Goal: Information Seeking & Learning: Check status

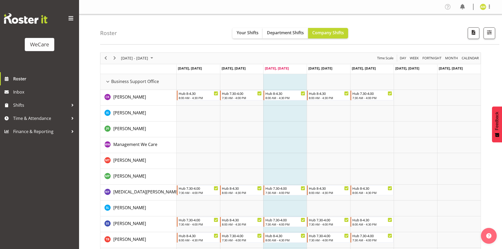
click at [109, 80] on div "Business Support Office resource" at bounding box center [107, 81] width 7 height 7
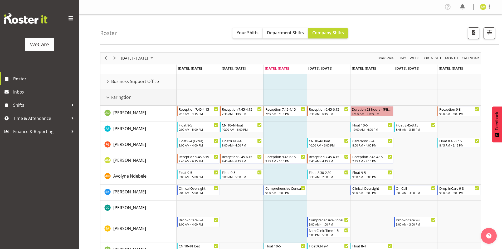
click at [108, 95] on div "Faringdon resource" at bounding box center [107, 97] width 7 height 7
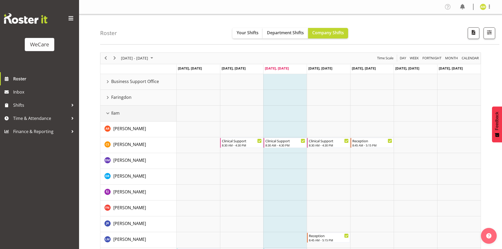
click at [107, 112] on div "Ilam resource" at bounding box center [107, 113] width 7 height 7
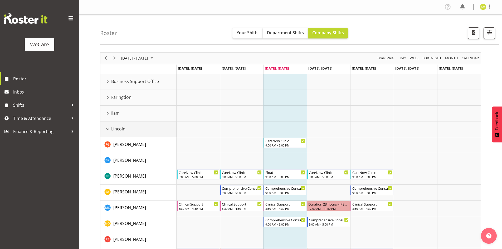
click at [107, 128] on div "Lincoln resource" at bounding box center [107, 129] width 7 height 7
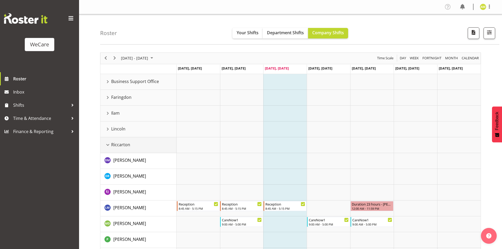
click at [108, 144] on div "Riccarton resource" at bounding box center [107, 144] width 7 height 7
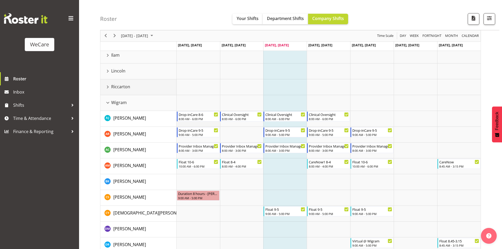
scroll to position [26, 0]
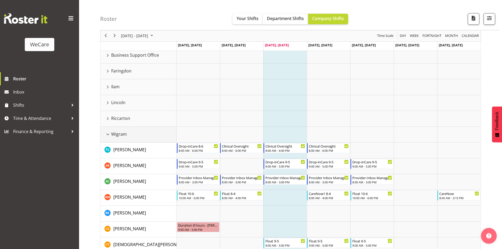
drag, startPoint x: 106, startPoint y: 136, endPoint x: 104, endPoint y: 97, distance: 39.0
click at [106, 136] on div "Wigram resource" at bounding box center [107, 134] width 7 height 7
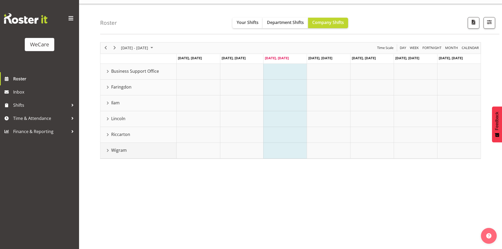
scroll to position [10, 0]
click at [108, 84] on div "Faringdon resource" at bounding box center [107, 87] width 7 height 7
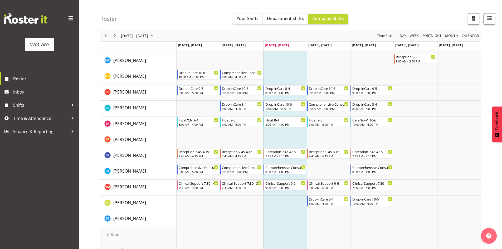
scroll to position [237, 0]
click at [463, 37] on span "calendar" at bounding box center [470, 36] width 18 height 7
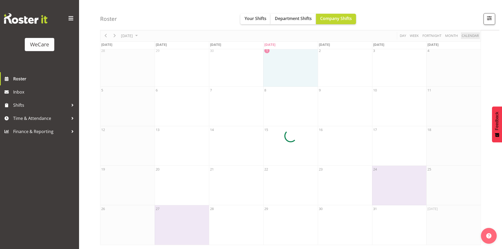
scroll to position [25, 0]
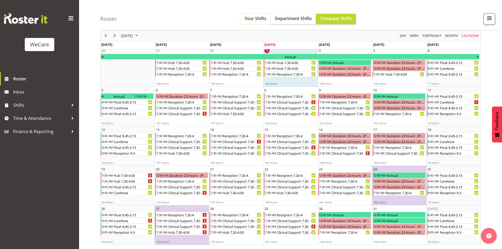
click at [243, 17] on button "Your Shifts" at bounding box center [255, 19] width 30 height 11
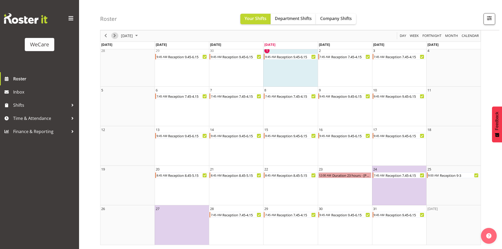
click at [112, 37] on span "Next" at bounding box center [114, 36] width 6 height 7
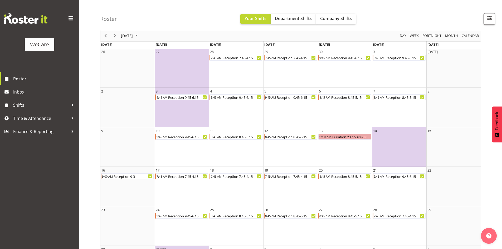
scroll to position [24, 0]
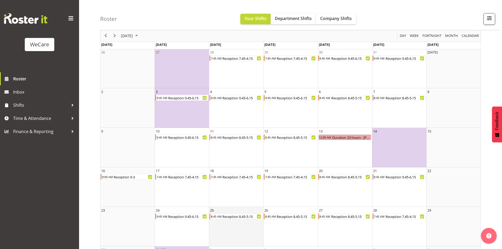
click at [260, 230] on td "25 8:45 AM Reception 8.45-5.15" at bounding box center [236, 226] width 54 height 39
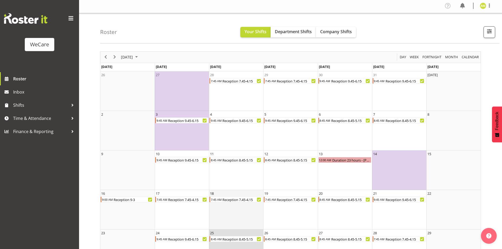
scroll to position [0, 0]
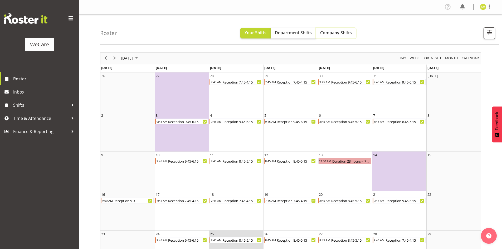
click at [341, 37] on button "Company Shifts" at bounding box center [336, 33] width 40 height 11
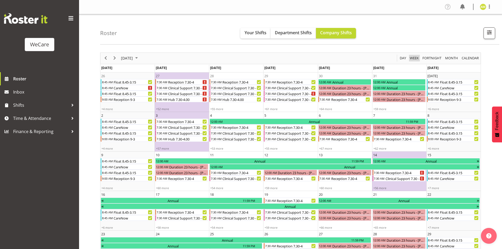
click at [412, 57] on span "Week" at bounding box center [414, 58] width 10 height 7
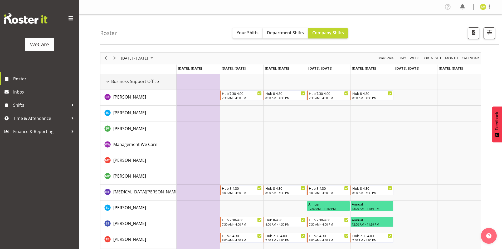
click at [107, 80] on div "Business Support Office resource" at bounding box center [107, 81] width 7 height 7
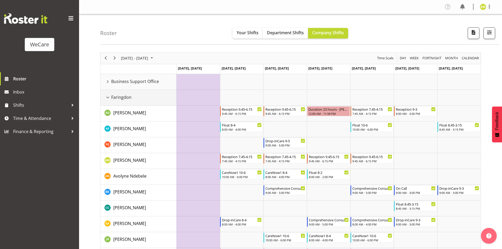
click at [108, 97] on div "Faringdon resource" at bounding box center [107, 97] width 7 height 7
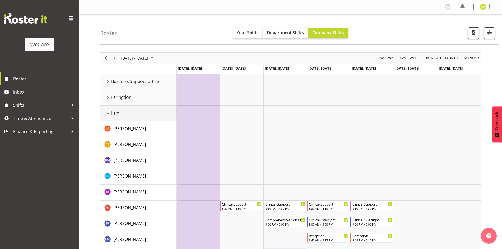
click at [108, 112] on div "Ilam resource" at bounding box center [107, 113] width 7 height 7
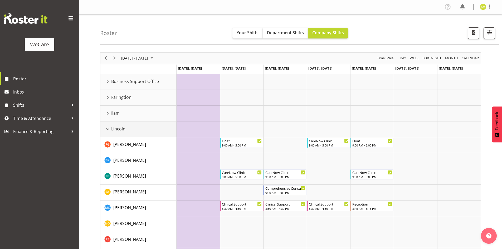
click at [108, 129] on div "Lincoln resource" at bounding box center [107, 129] width 7 height 7
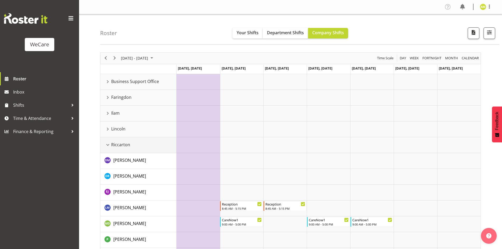
drag, startPoint x: 107, startPoint y: 144, endPoint x: 107, endPoint y: 155, distance: 11.1
click at [107, 144] on div "Riccarton resource" at bounding box center [107, 144] width 7 height 7
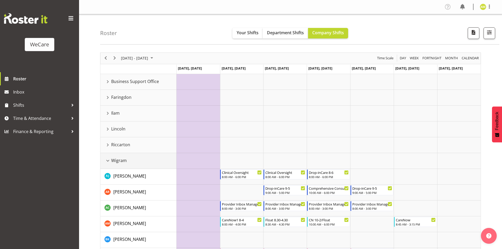
click at [107, 159] on div "Wigram resource" at bounding box center [107, 160] width 7 height 7
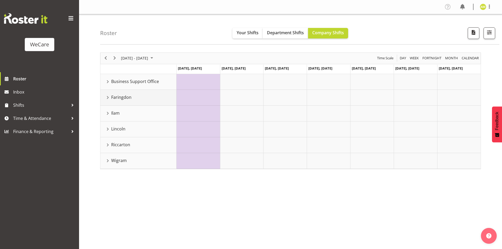
click at [108, 95] on div "Faringdon resource" at bounding box center [107, 97] width 7 height 7
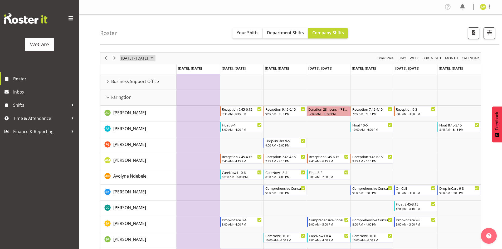
click at [130, 56] on span "[DATE] - [DATE]" at bounding box center [134, 58] width 28 height 7
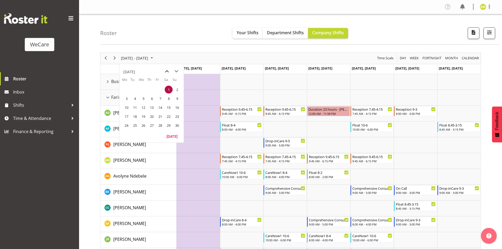
click at [165, 72] on span "previous month" at bounding box center [166, 71] width 9 height 9
click at [144, 87] on span "1" at bounding box center [143, 90] width 8 height 8
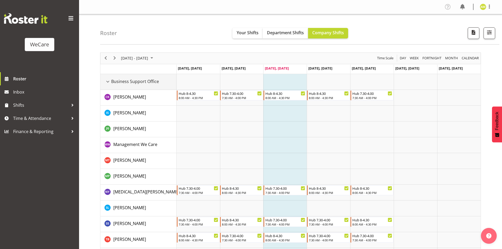
click at [105, 82] on div "Business Support Office resource" at bounding box center [107, 81] width 7 height 7
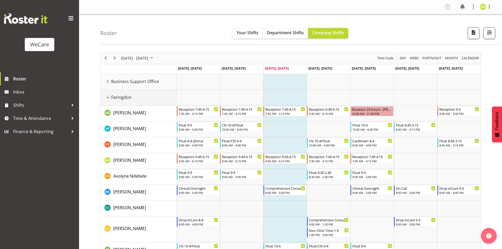
click at [107, 96] on div "Faringdon resource" at bounding box center [107, 97] width 7 height 7
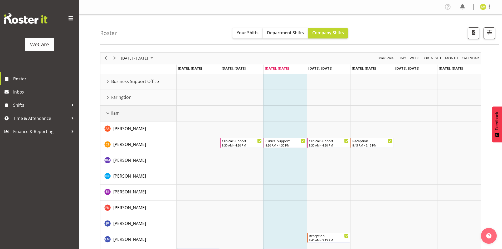
click at [106, 112] on div "Ilam resource" at bounding box center [107, 113] width 7 height 7
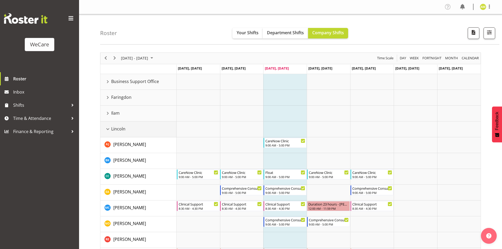
click at [108, 130] on div "Lincoln resource" at bounding box center [107, 129] width 7 height 7
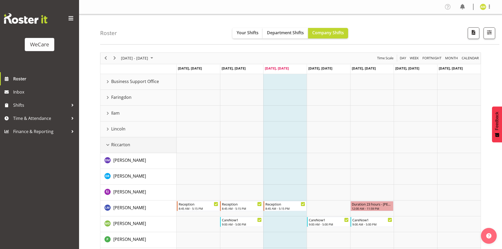
click at [108, 143] on div "Riccarton resource" at bounding box center [107, 144] width 7 height 7
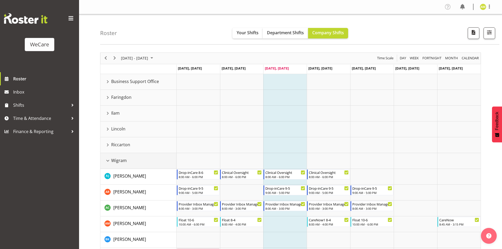
click at [107, 160] on div "Wigram resource" at bounding box center [107, 160] width 7 height 7
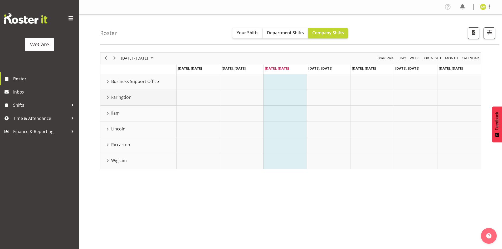
click at [108, 98] on div "Faringdon resource" at bounding box center [107, 97] width 7 height 7
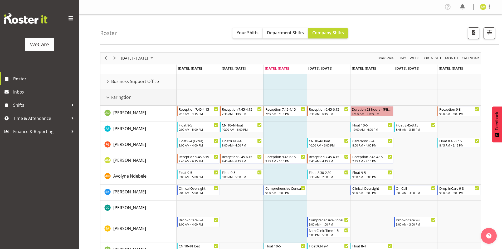
click at [108, 97] on div "Faringdon resource" at bounding box center [107, 97] width 7 height 7
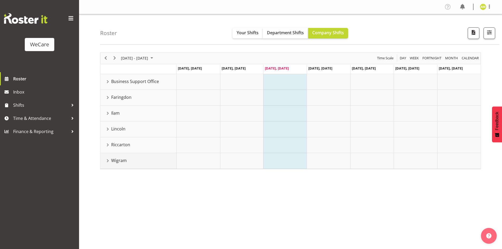
click at [107, 160] on div "Wigram resource" at bounding box center [107, 160] width 7 height 7
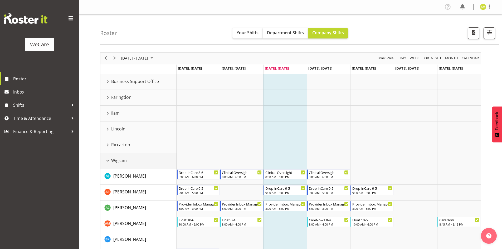
click at [105, 161] on div "Wigram resource" at bounding box center [107, 160] width 7 height 7
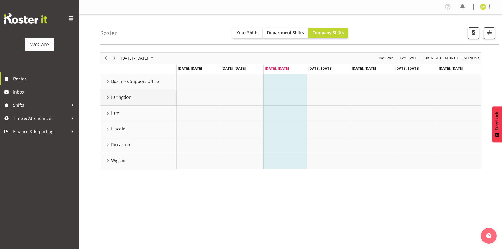
click at [106, 98] on div "Faringdon resource" at bounding box center [107, 97] width 7 height 7
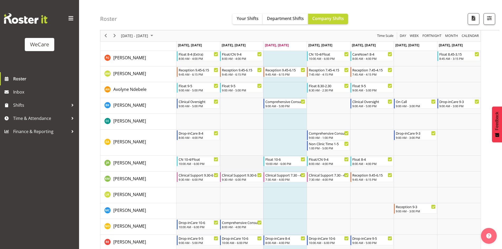
scroll to position [79, 0]
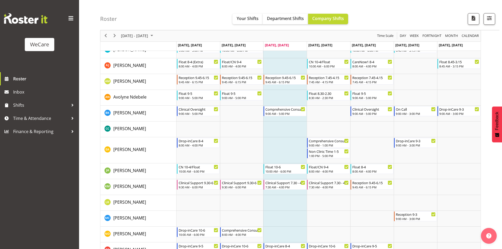
click at [211, 16] on div "Roster Your Shifts Department Shifts Company Shifts All Locations Clear Busines…" at bounding box center [299, 15] width 399 height 30
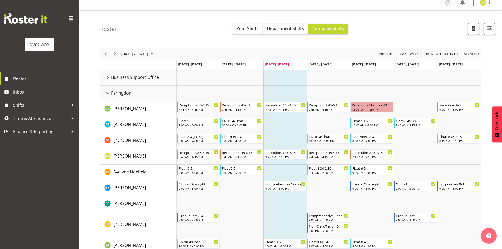
scroll to position [0, 0]
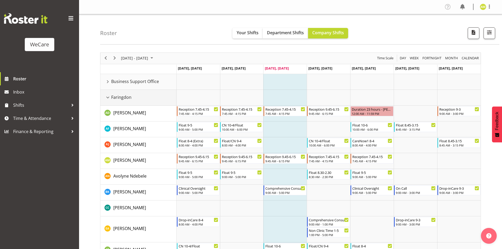
click at [109, 97] on div "Faringdon resource" at bounding box center [107, 97] width 7 height 7
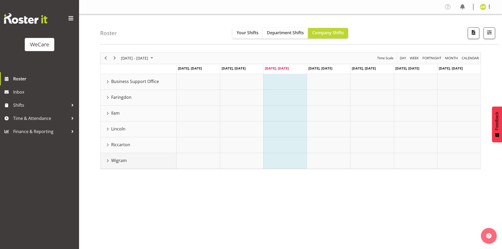
click at [109, 158] on div "Wigram resource" at bounding box center [107, 160] width 7 height 7
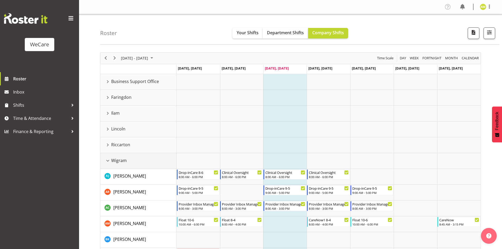
click at [110, 159] on div "Wigram resource" at bounding box center [107, 160] width 7 height 7
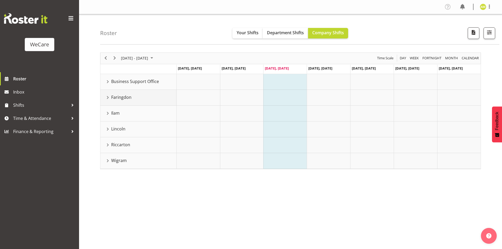
click at [111, 92] on td "Faringdon" at bounding box center [138, 98] width 76 height 16
click at [107, 96] on div "Faringdon resource" at bounding box center [107, 97] width 7 height 7
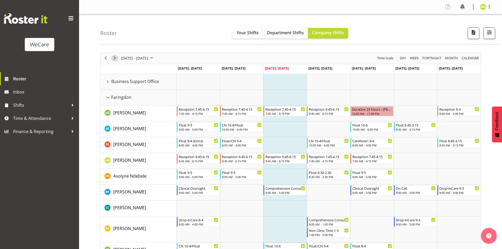
click at [112, 59] on span "Next" at bounding box center [114, 58] width 6 height 7
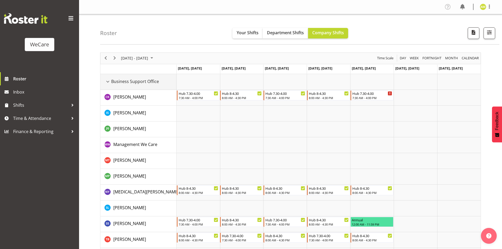
click at [107, 80] on div "Business Support Office resource" at bounding box center [107, 81] width 7 height 7
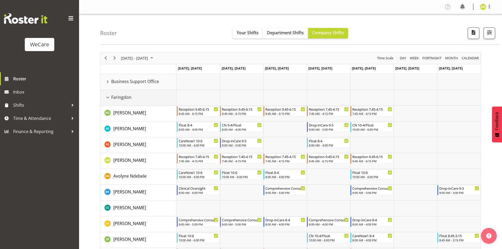
click at [108, 97] on div "Faringdon resource" at bounding box center [107, 97] width 7 height 7
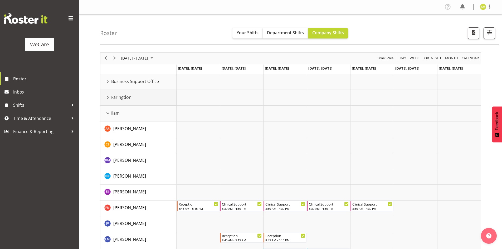
click at [107, 98] on div "Faringdon resource" at bounding box center [107, 97] width 7 height 7
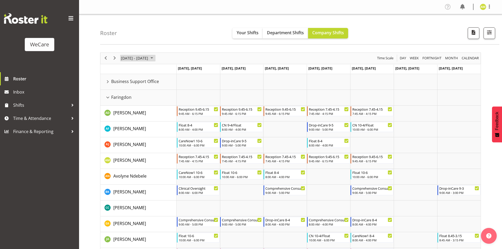
click at [136, 59] on span "[DATE] - [DATE]" at bounding box center [134, 58] width 28 height 7
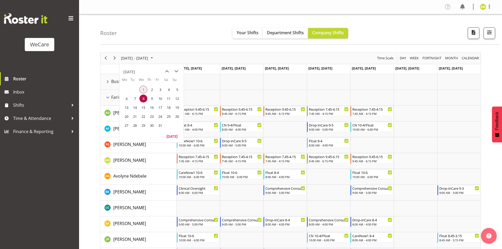
click at [142, 89] on span "1" at bounding box center [143, 90] width 8 height 8
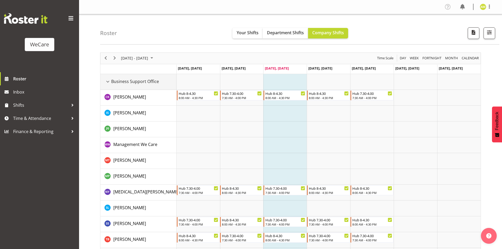
click at [106, 78] on div "Business Support Office resource" at bounding box center [107, 81] width 7 height 7
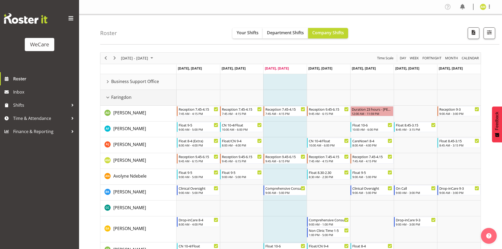
click at [106, 99] on div "Faringdon resource" at bounding box center [107, 97] width 7 height 7
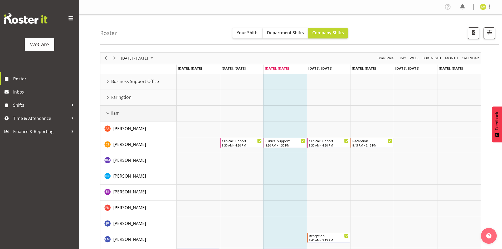
drag, startPoint x: 107, startPoint y: 116, endPoint x: 107, endPoint y: 128, distance: 12.4
click at [107, 116] on div "Ilam resource" at bounding box center [107, 113] width 7 height 7
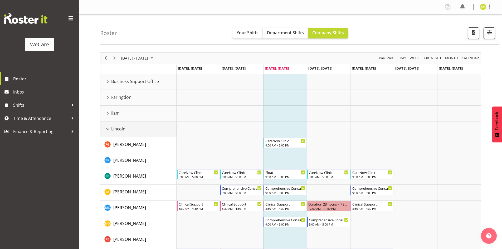
click at [107, 129] on div "Lincoln resource" at bounding box center [107, 129] width 7 height 7
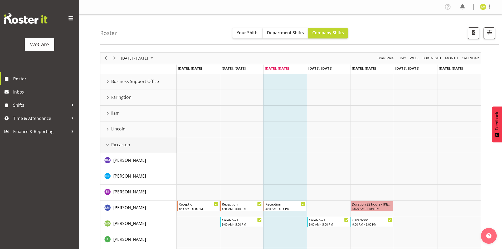
click at [106, 143] on div "Riccarton resource" at bounding box center [107, 144] width 7 height 7
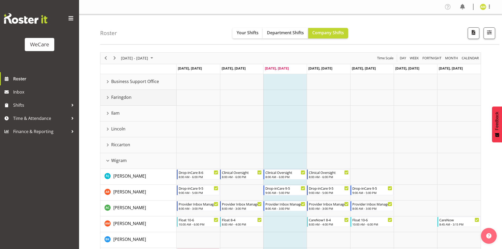
click at [107, 96] on div "Faringdon resource" at bounding box center [107, 97] width 7 height 7
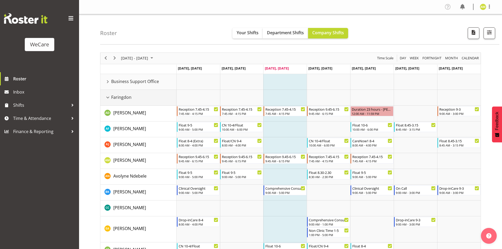
click at [107, 96] on div "Faringdon resource" at bounding box center [107, 97] width 7 height 7
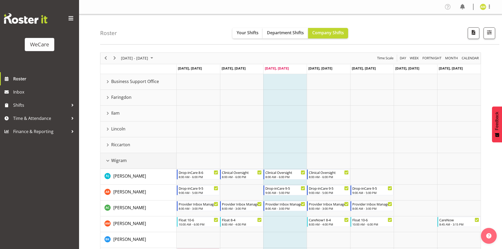
drag, startPoint x: 111, startPoint y: 158, endPoint x: 109, endPoint y: 125, distance: 33.2
click at [110, 158] on div "Wigram resource" at bounding box center [107, 160] width 7 height 7
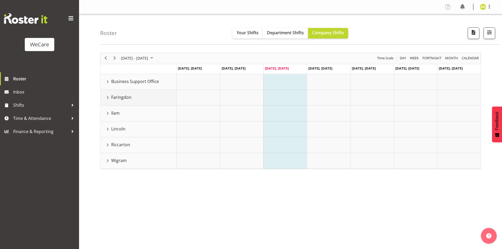
click at [107, 100] on div "Faringdon resource" at bounding box center [107, 97] width 7 height 7
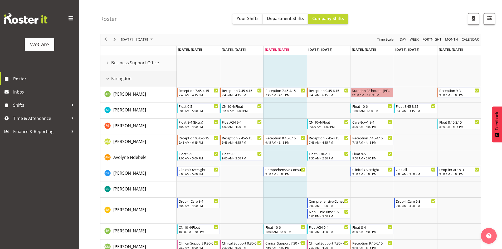
scroll to position [26, 0]
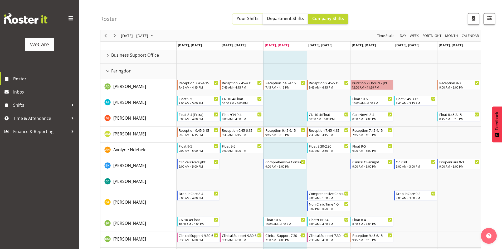
click at [245, 19] on span "Your Shifts" at bounding box center [247, 19] width 22 height 6
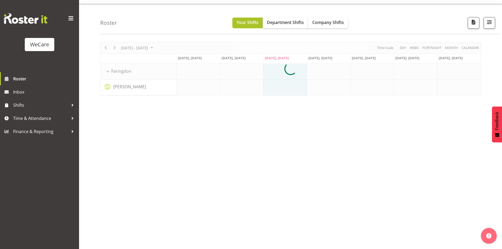
scroll to position [10, 0]
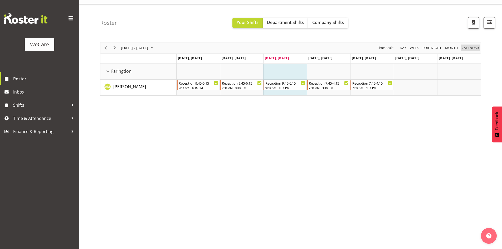
click at [473, 48] on span "calendar" at bounding box center [470, 48] width 18 height 7
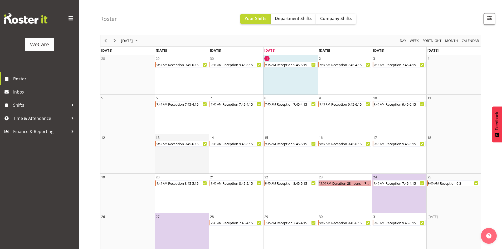
scroll to position [25, 0]
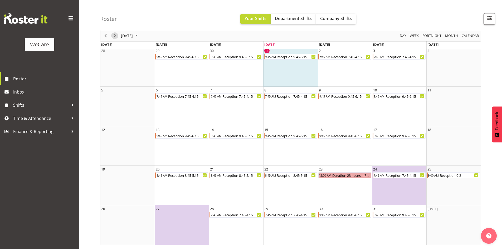
click at [117, 34] on span "Next" at bounding box center [114, 36] width 6 height 7
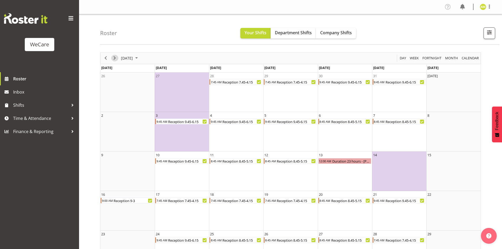
click at [114, 61] on span "Next" at bounding box center [114, 58] width 6 height 7
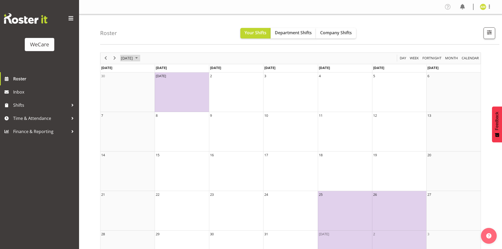
click at [133, 58] on span "[DATE]" at bounding box center [126, 58] width 13 height 7
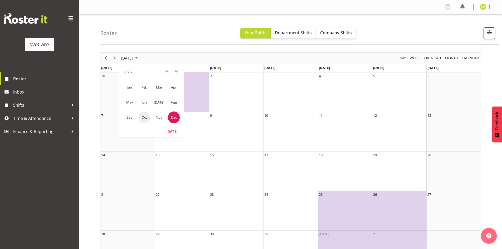
click at [145, 117] on span "Oct" at bounding box center [144, 117] width 12 height 12
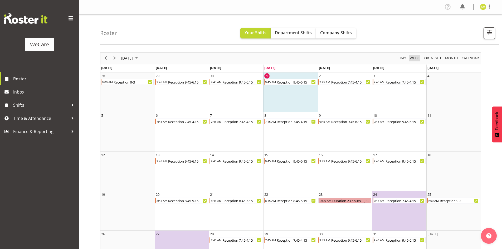
click at [417, 60] on span "Week" at bounding box center [414, 58] width 10 height 7
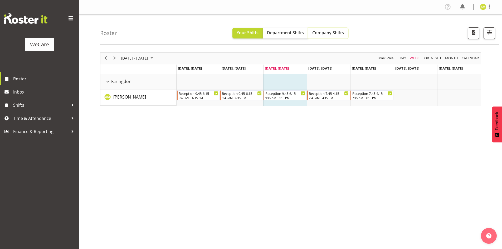
click at [323, 34] on span "Company Shifts" at bounding box center [328, 33] width 32 height 6
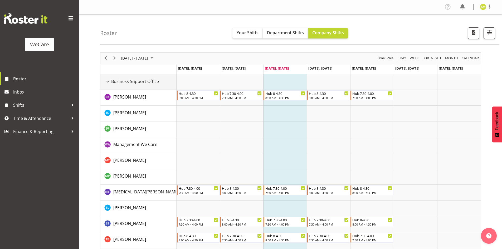
click at [108, 82] on div "Business Support Office resource" at bounding box center [107, 81] width 7 height 7
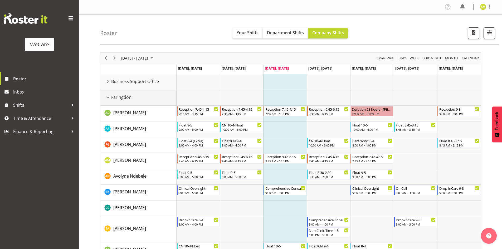
click at [107, 98] on div "Faringdon resource" at bounding box center [107, 97] width 7 height 7
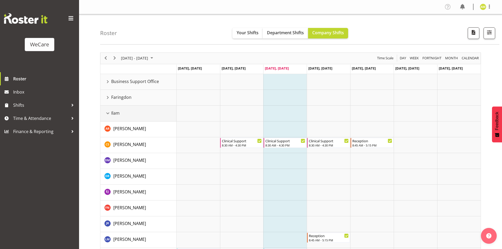
click at [107, 113] on div "Ilam resource" at bounding box center [107, 113] width 7 height 7
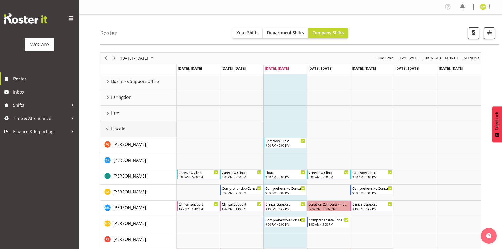
click at [107, 130] on div "Lincoln resource" at bounding box center [107, 129] width 7 height 7
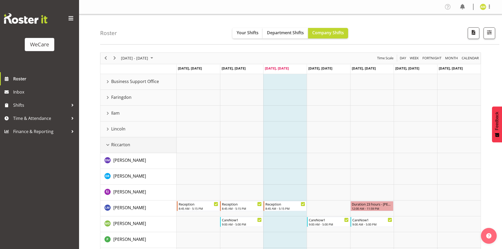
click at [106, 145] on div "Riccarton resource" at bounding box center [107, 144] width 7 height 7
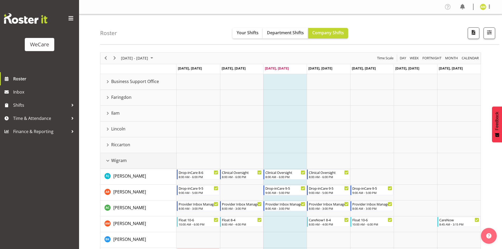
click at [108, 160] on div "Wigram resource" at bounding box center [107, 160] width 7 height 7
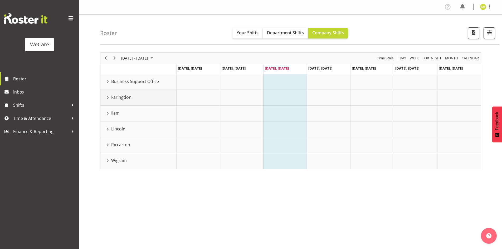
click at [108, 101] on td "Faringdon" at bounding box center [138, 98] width 76 height 16
click at [109, 96] on div "Faringdon resource" at bounding box center [107, 97] width 7 height 7
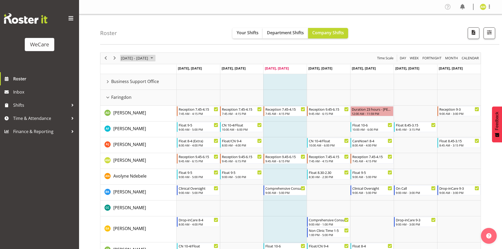
click at [143, 61] on span "[DATE] - [DATE]" at bounding box center [134, 58] width 28 height 7
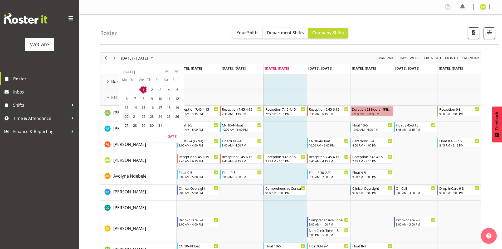
click at [126, 114] on span "20" at bounding box center [126, 116] width 8 height 8
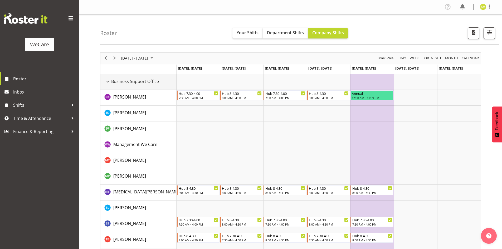
click at [108, 83] on div "Business Support Office resource" at bounding box center [107, 81] width 7 height 7
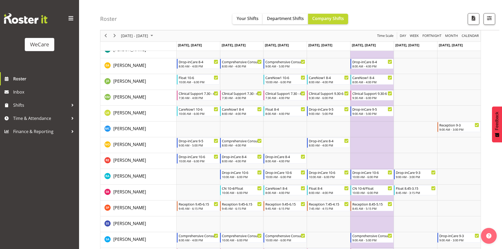
scroll to position [53, 0]
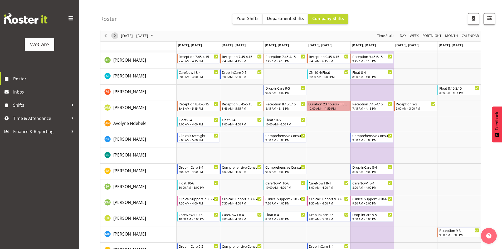
click at [116, 34] on span "Next" at bounding box center [114, 36] width 6 height 7
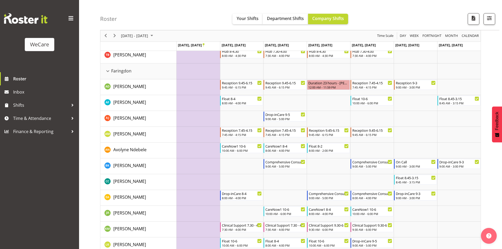
scroll to position [342, 0]
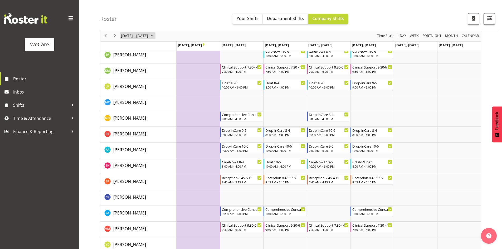
click at [130, 33] on span "[DATE] - [DATE]" at bounding box center [134, 36] width 28 height 7
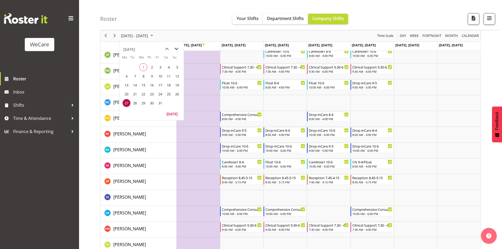
click at [176, 48] on span "next month" at bounding box center [176, 48] width 9 height 9
click at [127, 85] on span "10" at bounding box center [126, 85] width 8 height 8
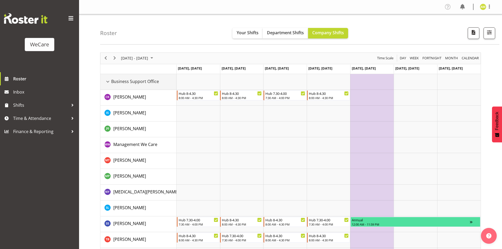
click at [108, 80] on div "Business Support Office resource" at bounding box center [107, 81] width 7 height 7
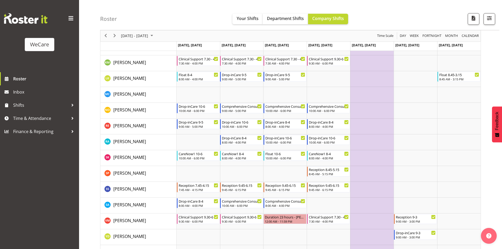
scroll to position [211, 0]
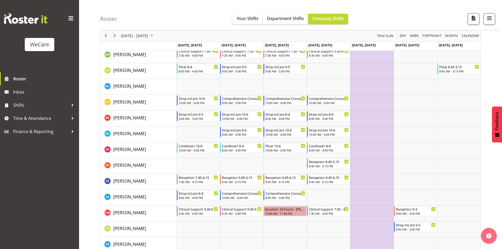
click at [115, 45] on div "Timeline Week of November 10, 2025" at bounding box center [138, 46] width 76 height 2
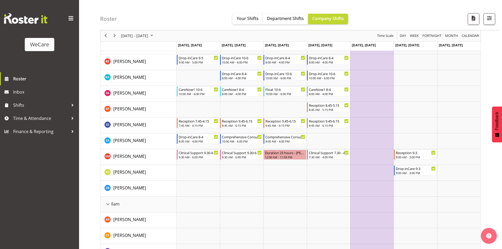
scroll to position [290, 0]
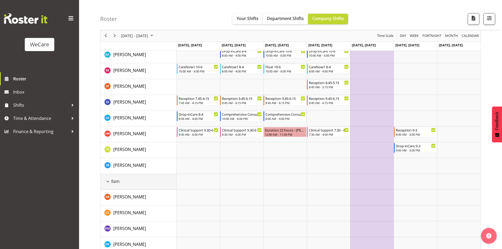
click at [107, 181] on div "Ilam resource" at bounding box center [107, 181] width 7 height 7
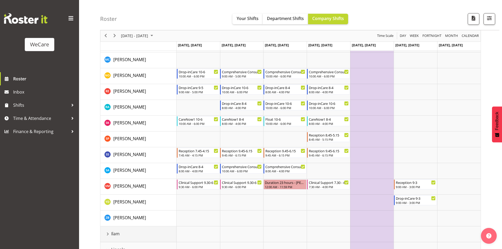
scroll to position [237, 0]
click at [105, 37] on span "Previous" at bounding box center [105, 36] width 6 height 7
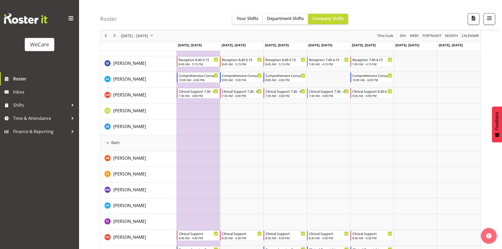
scroll to position [500, 0]
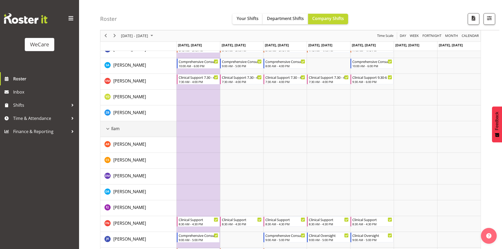
click at [108, 129] on div "Ilam resource" at bounding box center [107, 128] width 7 height 7
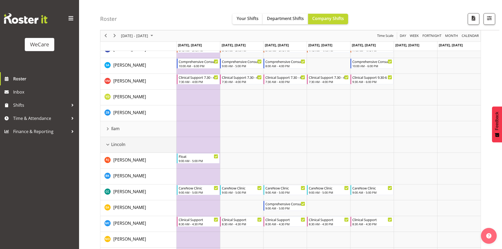
click at [108, 146] on div "Lincoln resource" at bounding box center [107, 144] width 7 height 7
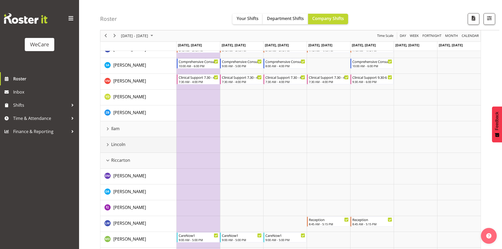
click at [106, 143] on div "Lincoln resource" at bounding box center [107, 144] width 7 height 7
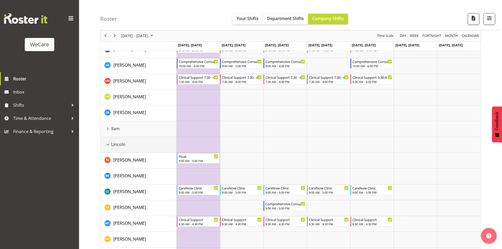
click at [107, 144] on div "Lincoln resource" at bounding box center [107, 144] width 7 height 7
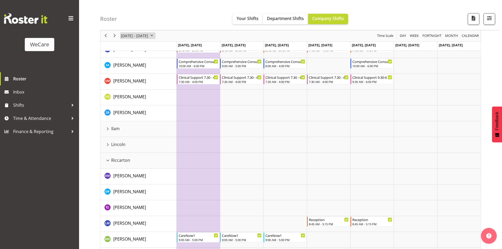
click at [146, 37] on span "[DATE] - [DATE]" at bounding box center [134, 36] width 28 height 7
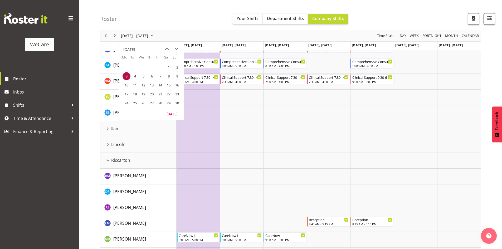
click at [127, 85] on span "10" at bounding box center [126, 85] width 8 height 8
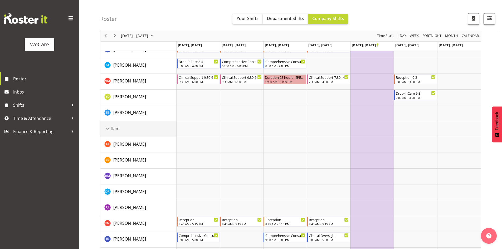
click at [106, 128] on div "Ilam resource" at bounding box center [107, 128] width 7 height 7
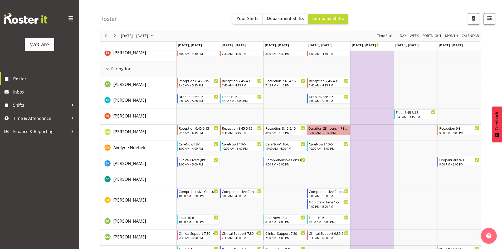
scroll to position [184, 0]
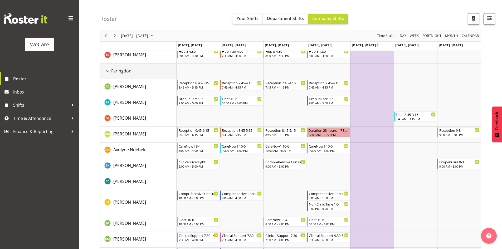
click at [107, 72] on div "Faringdon resource" at bounding box center [107, 71] width 7 height 7
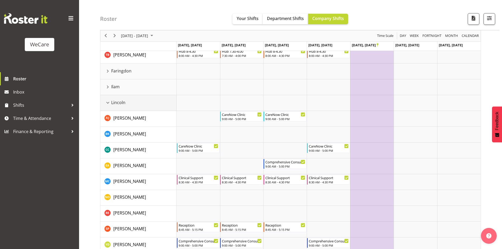
click at [107, 99] on td "Lincoln" at bounding box center [138, 103] width 76 height 16
click at [108, 101] on div "Lincoln resource" at bounding box center [107, 102] width 7 height 7
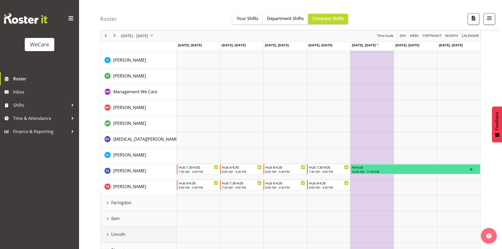
scroll to position [0, 0]
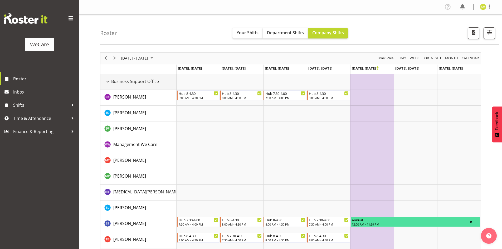
click at [108, 83] on div "Business Support Office resource" at bounding box center [107, 81] width 7 height 7
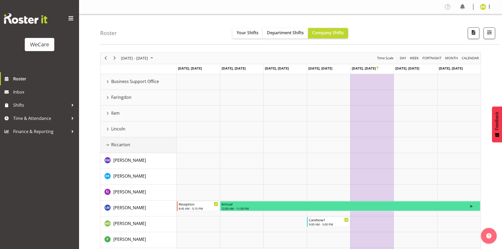
click at [108, 143] on div "Riccarton resource" at bounding box center [107, 144] width 7 height 7
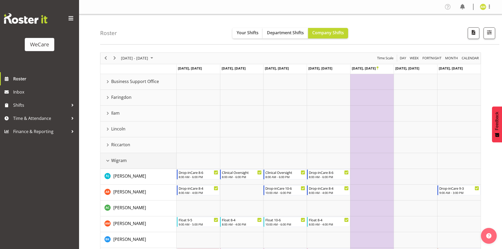
click at [106, 160] on div "Wigram resource" at bounding box center [107, 160] width 7 height 7
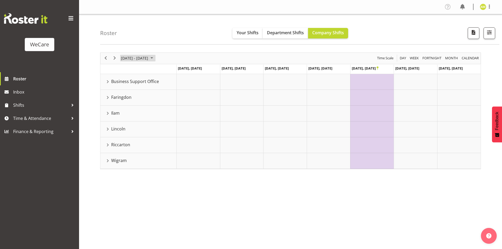
click at [149, 61] on span "[DATE] - [DATE]" at bounding box center [134, 58] width 28 height 7
click at [168, 73] on span "previous month" at bounding box center [166, 71] width 9 height 9
click at [142, 90] on span "1" at bounding box center [143, 90] width 8 height 8
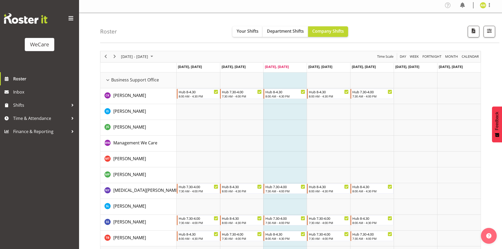
scroll to position [10, 0]
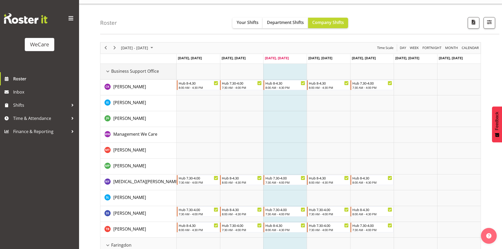
click at [109, 73] on div "Business Support Office resource" at bounding box center [107, 71] width 7 height 7
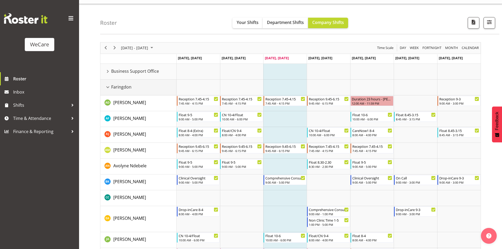
click at [108, 87] on div "Faringdon resource" at bounding box center [107, 87] width 7 height 7
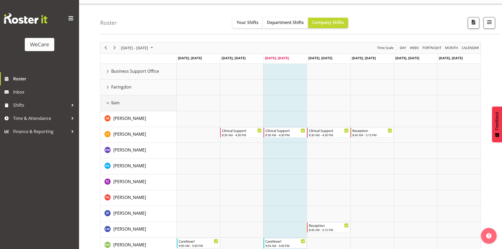
click at [106, 102] on div "Ilam resource" at bounding box center [107, 103] width 7 height 7
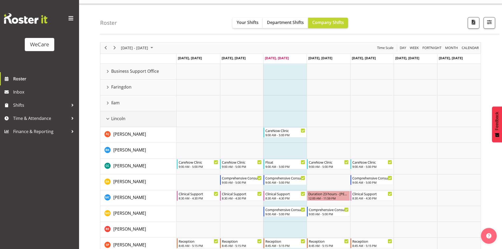
click at [108, 117] on div "Lincoln resource" at bounding box center [107, 118] width 7 height 7
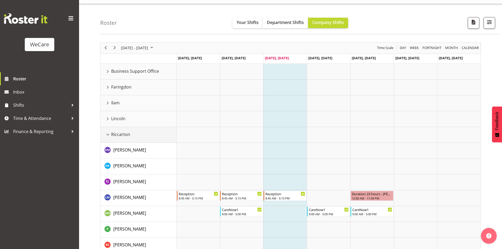
click at [110, 133] on div "Riccarton resource" at bounding box center [107, 134] width 7 height 7
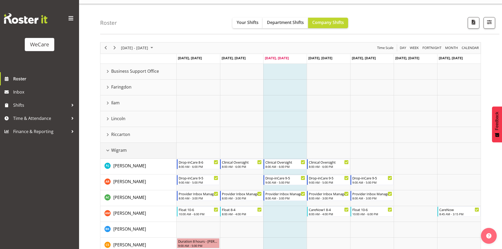
drag, startPoint x: 108, startPoint y: 149, endPoint x: 110, endPoint y: 140, distance: 9.5
click at [108, 150] on div "Wigram resource" at bounding box center [107, 150] width 7 height 7
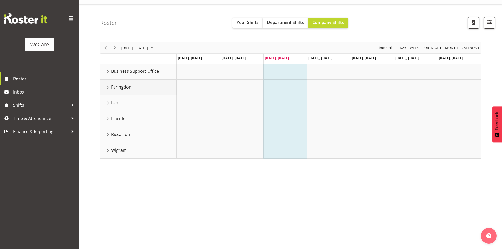
click at [106, 90] on div "Faringdon resource" at bounding box center [107, 87] width 7 height 7
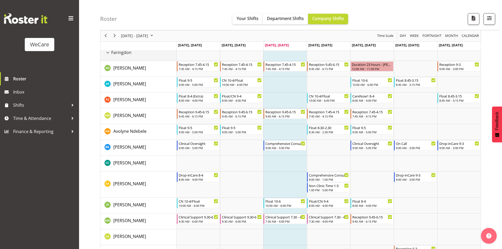
scroll to position [37, 0]
